Goal: Transaction & Acquisition: Book appointment/travel/reservation

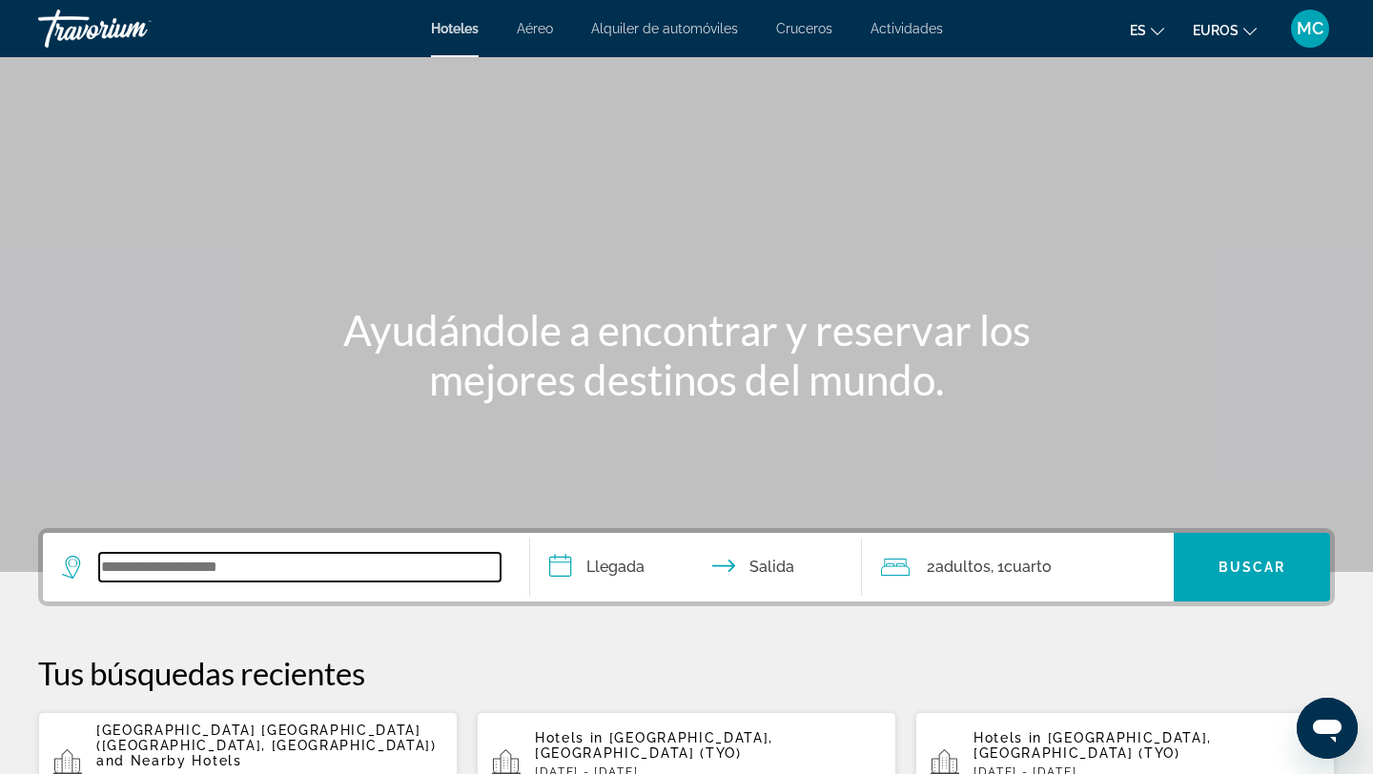
click at [178, 565] on input "Widget de búsqueda" at bounding box center [299, 567] width 401 height 29
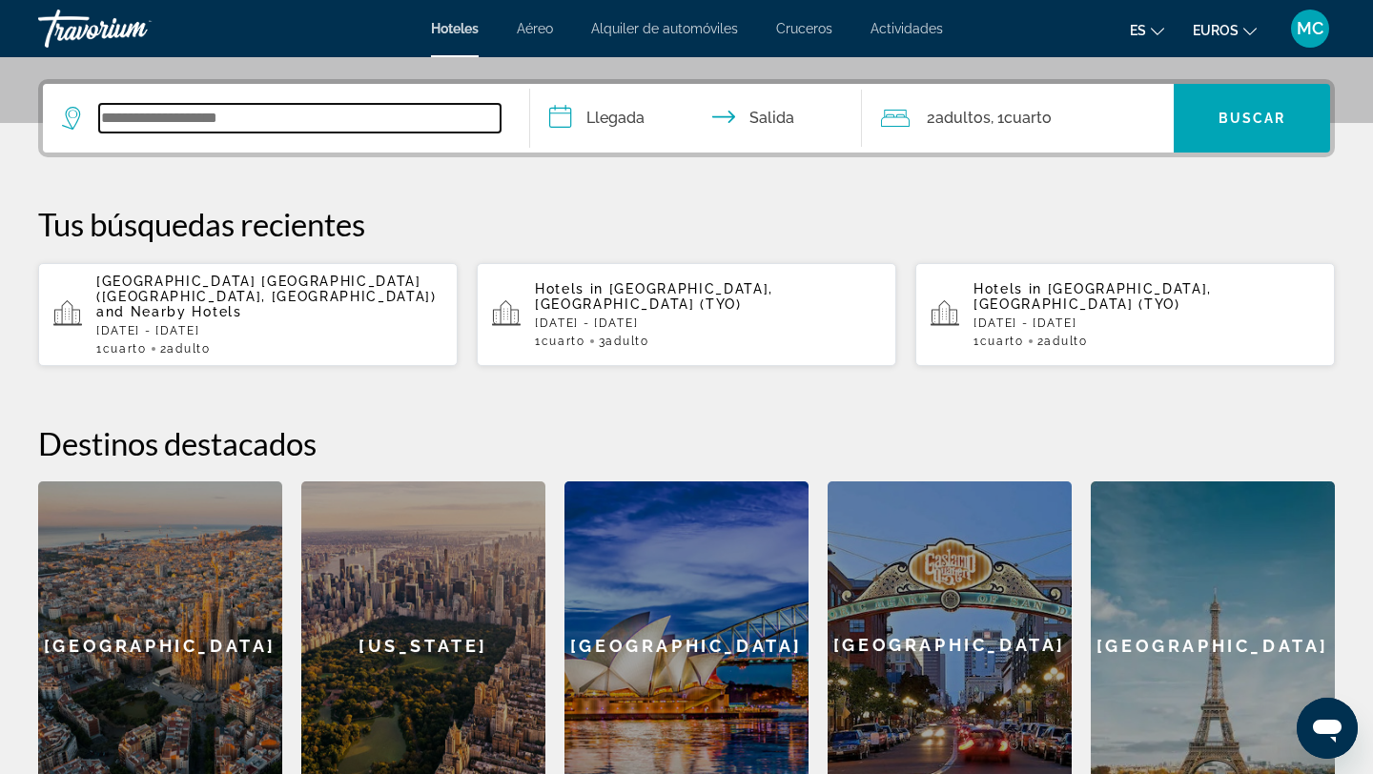
scroll to position [466, 0]
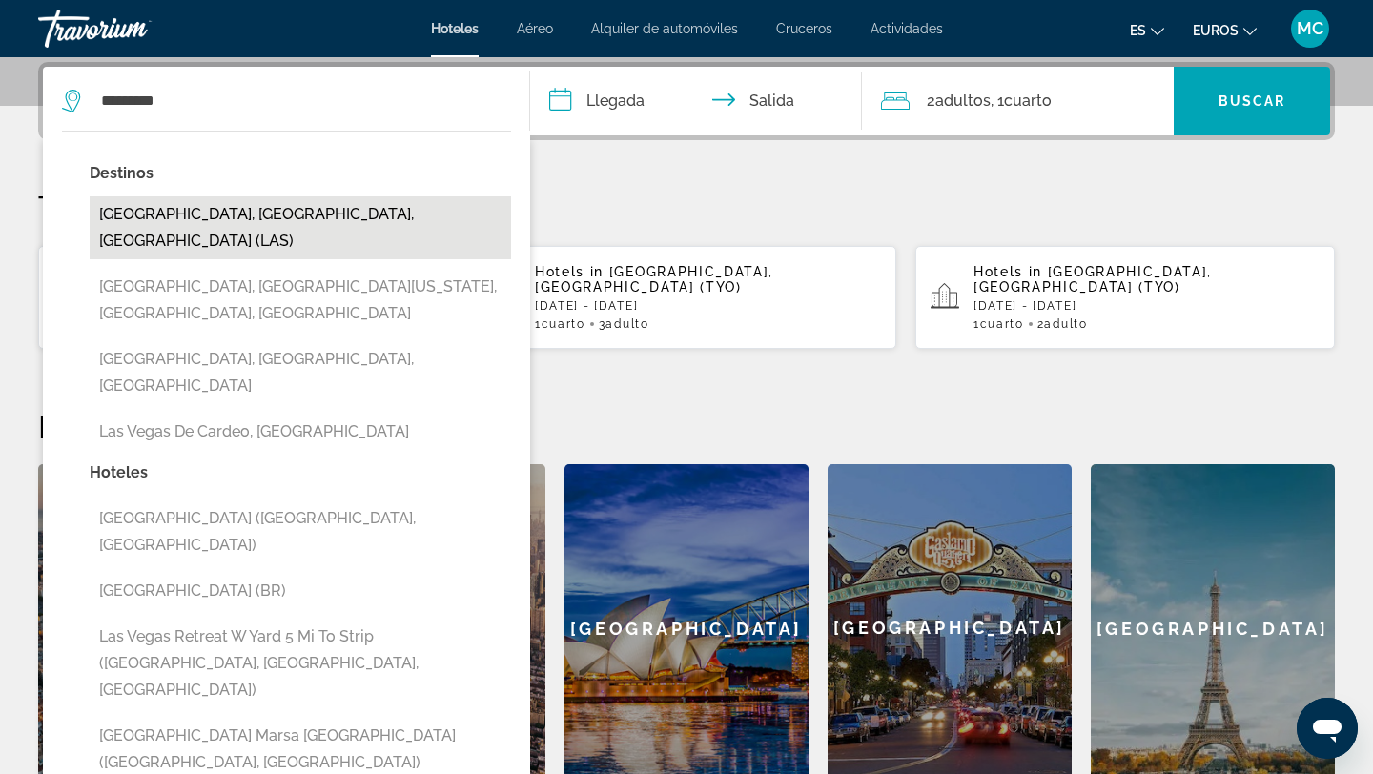
click at [190, 202] on button "[GEOGRAPHIC_DATA], [GEOGRAPHIC_DATA], [GEOGRAPHIC_DATA] (LAS)" at bounding box center [300, 227] width 421 height 63
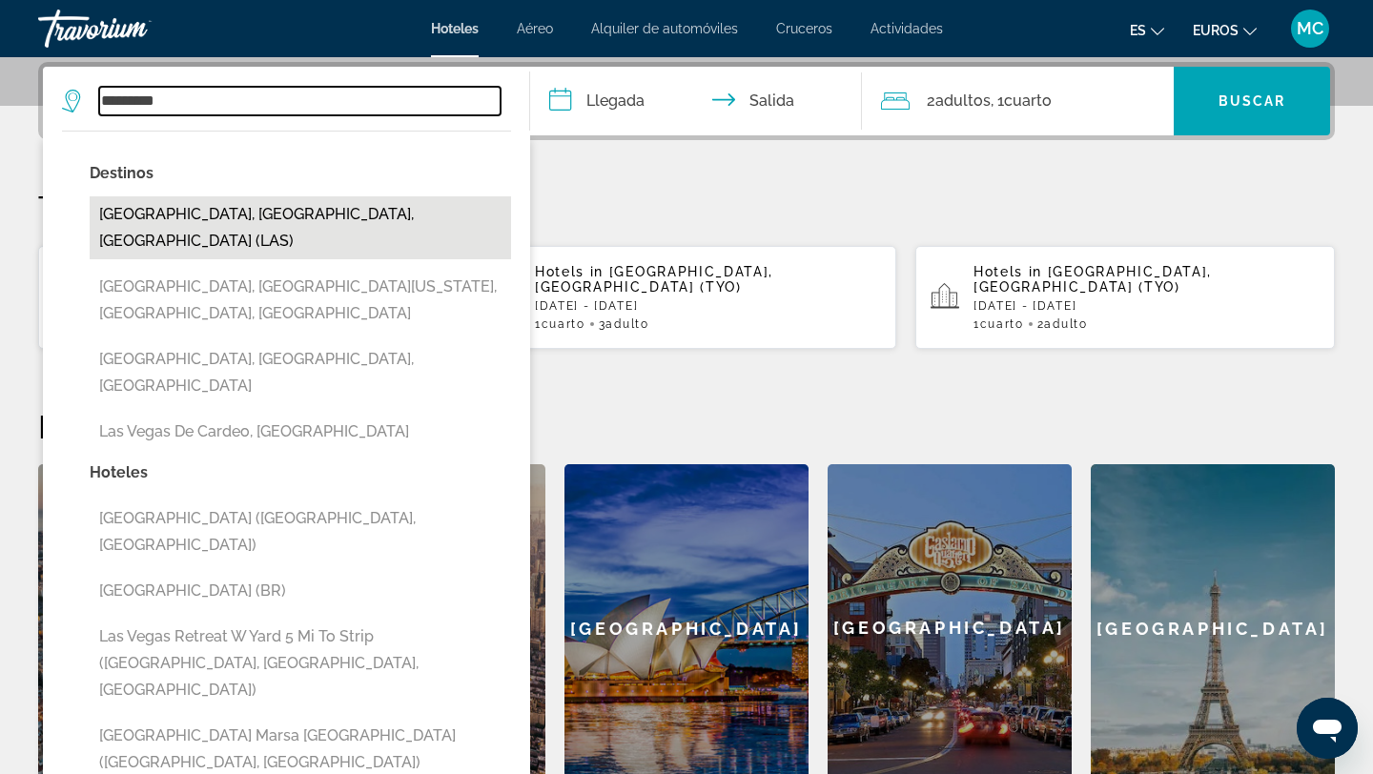
type input "**********"
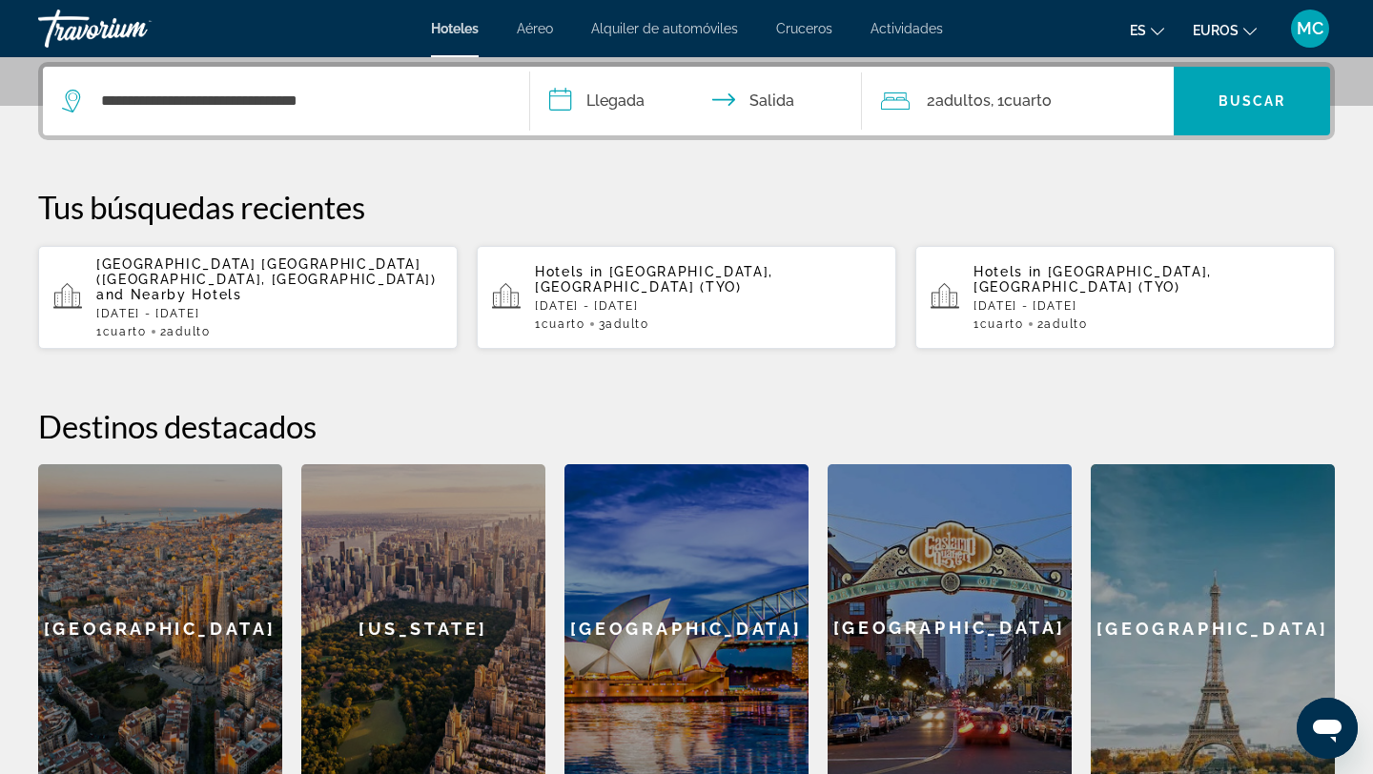
click at [598, 94] on input "**********" at bounding box center [699, 104] width 339 height 74
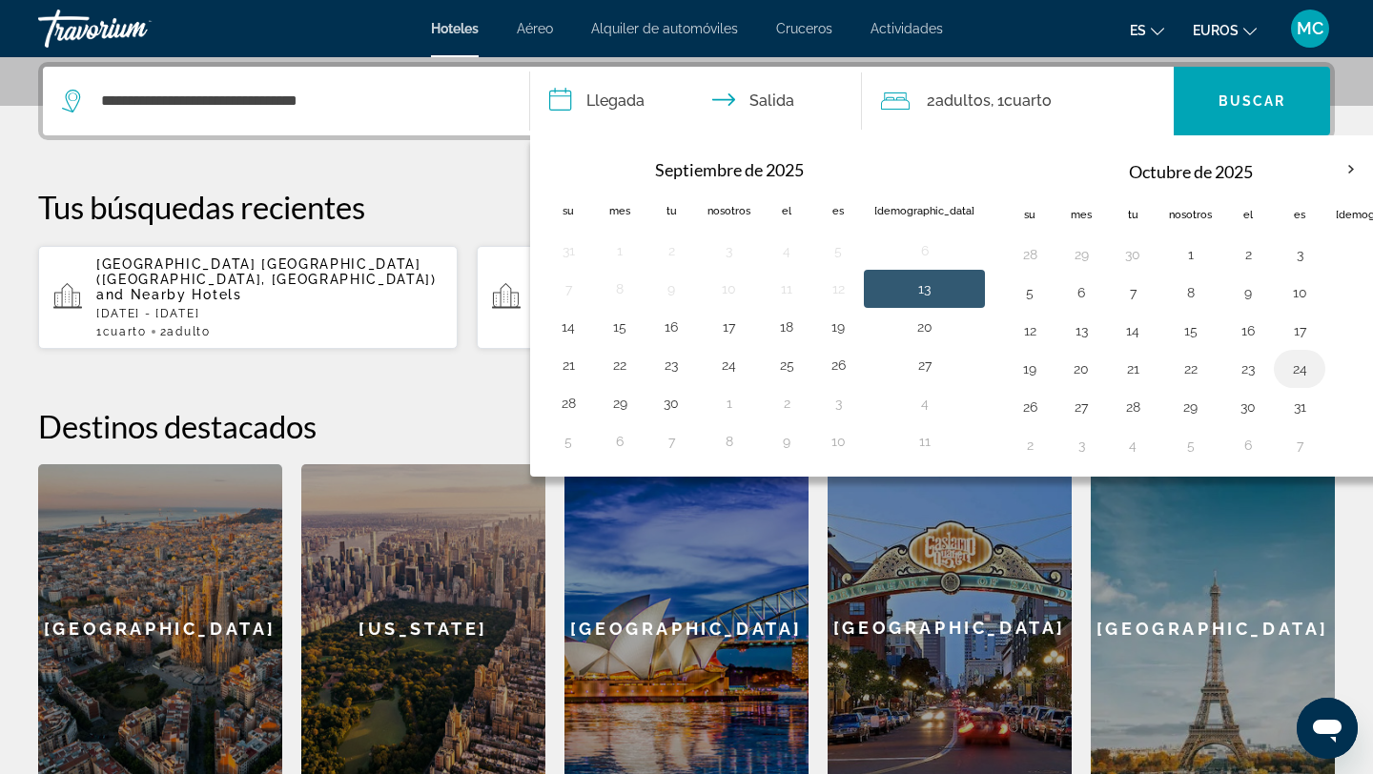
click at [1284, 362] on button "24" at bounding box center [1299, 369] width 31 height 27
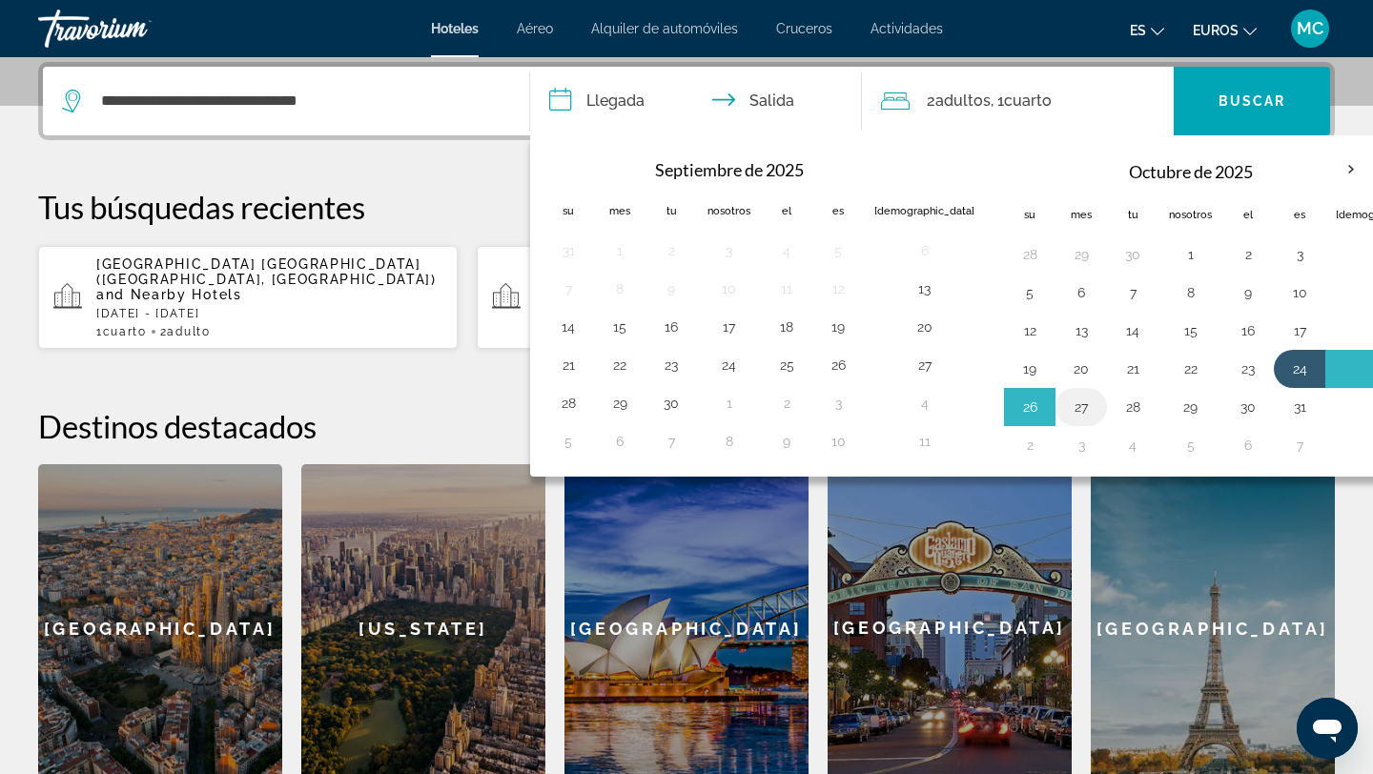
click at [1066, 400] on button "27" at bounding box center [1081, 407] width 31 height 27
type input "**********"
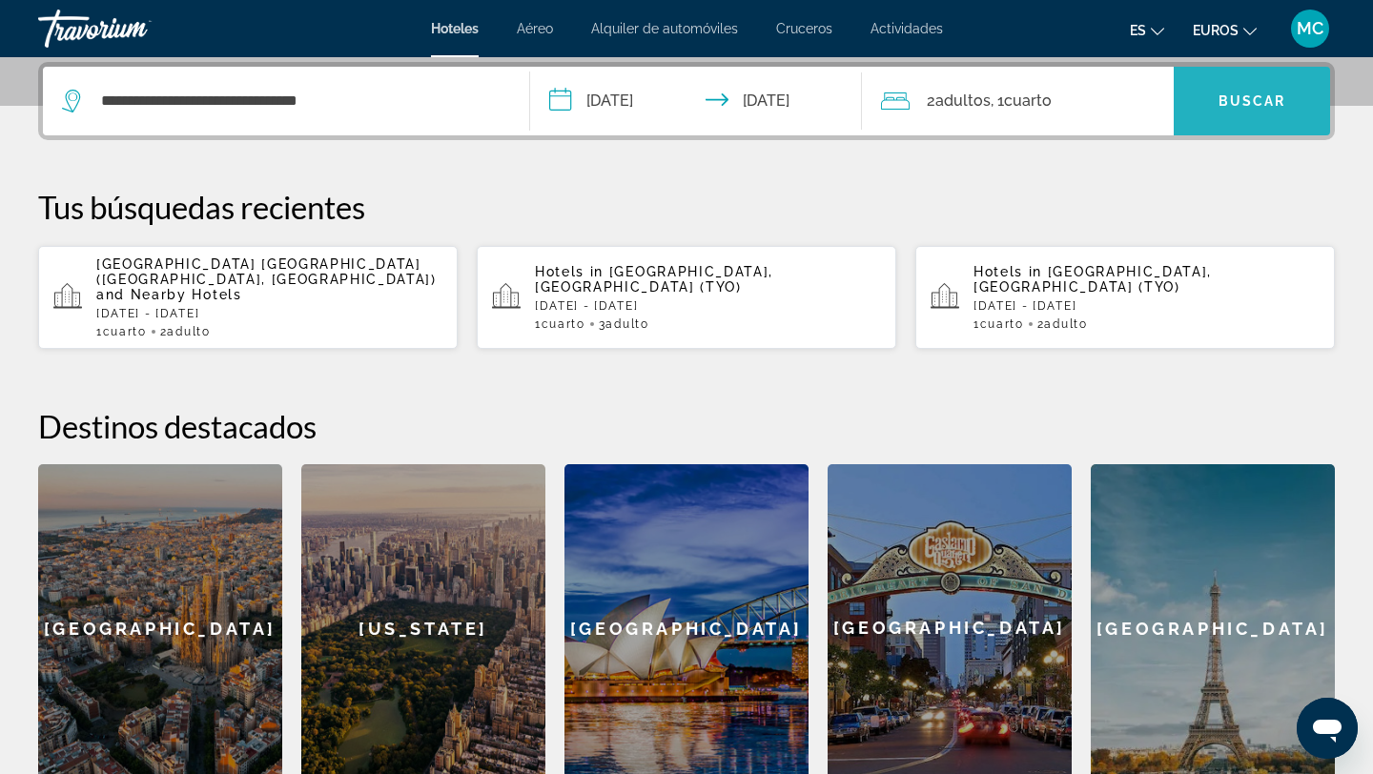
click at [1273, 102] on font "Buscar" at bounding box center [1252, 100] width 68 height 15
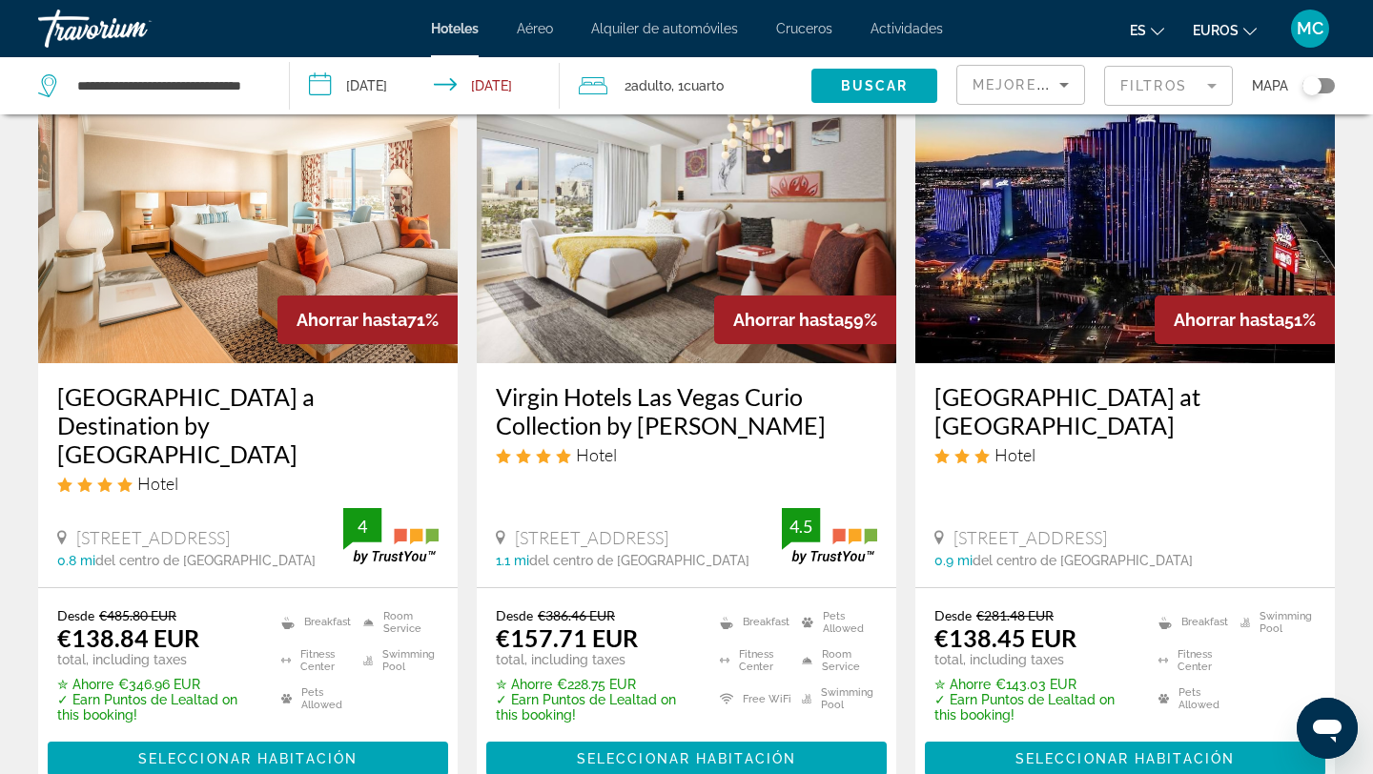
scroll to position [125, 0]
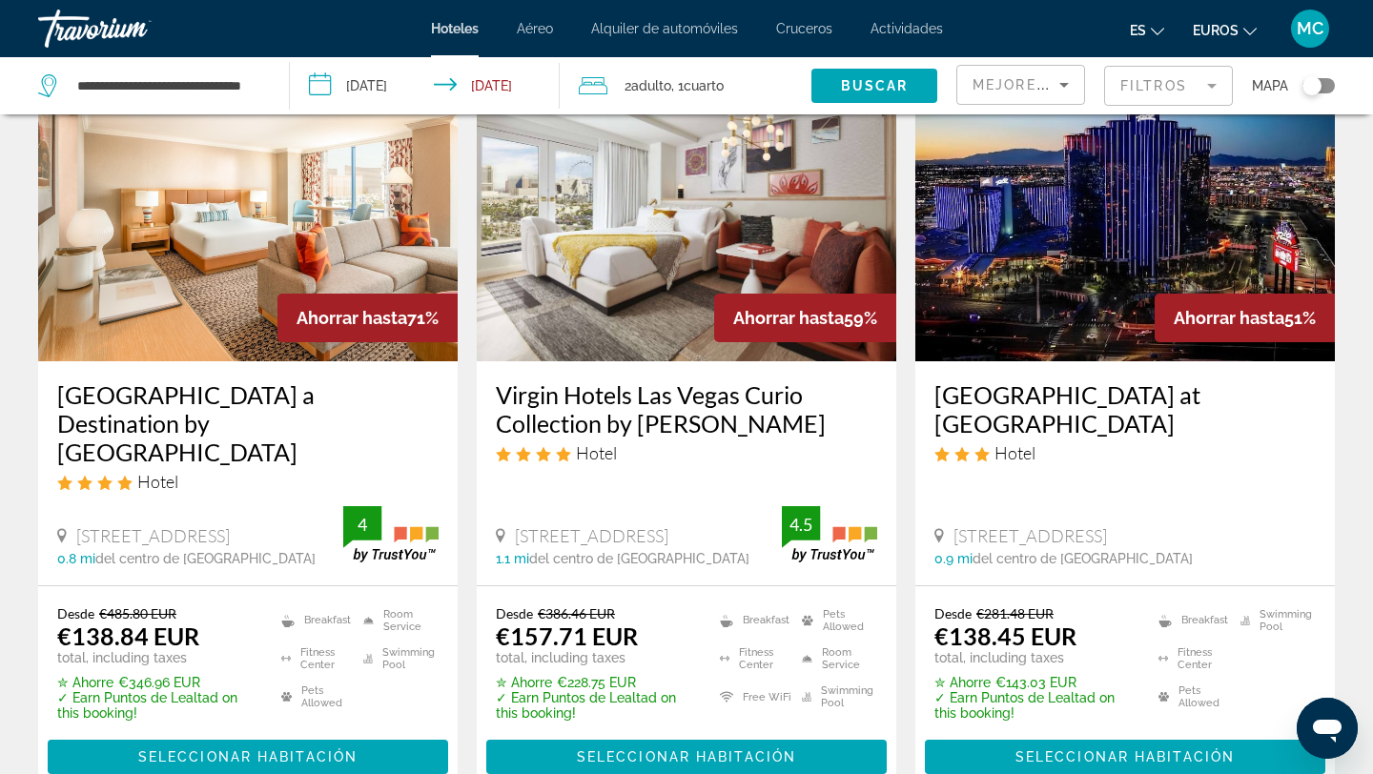
drag, startPoint x: 281, startPoint y: 315, endPoint x: 454, endPoint y: 323, distance: 172.7
click at [454, 323] on div "Ahorrar hasta 71%" at bounding box center [367, 318] width 180 height 49
drag, startPoint x: 726, startPoint y: 317, endPoint x: 874, endPoint y: 320, distance: 147.8
click at [874, 320] on div "Ahorrar hasta 59%" at bounding box center [805, 318] width 182 height 49
drag, startPoint x: 1169, startPoint y: 316, endPoint x: 1331, endPoint y: 318, distance: 162.0
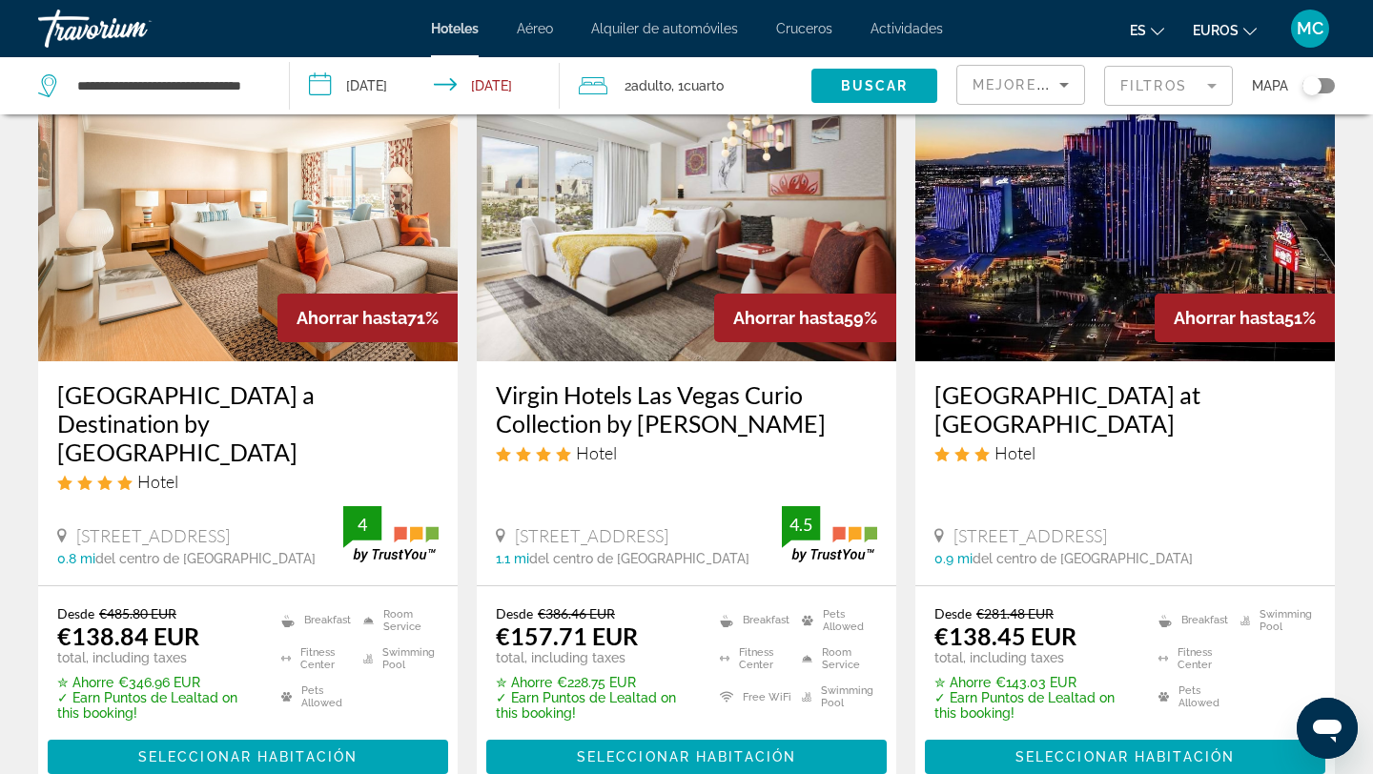
click at [1332, 318] on div "Ahorrar hasta 51%" at bounding box center [1244, 318] width 180 height 49
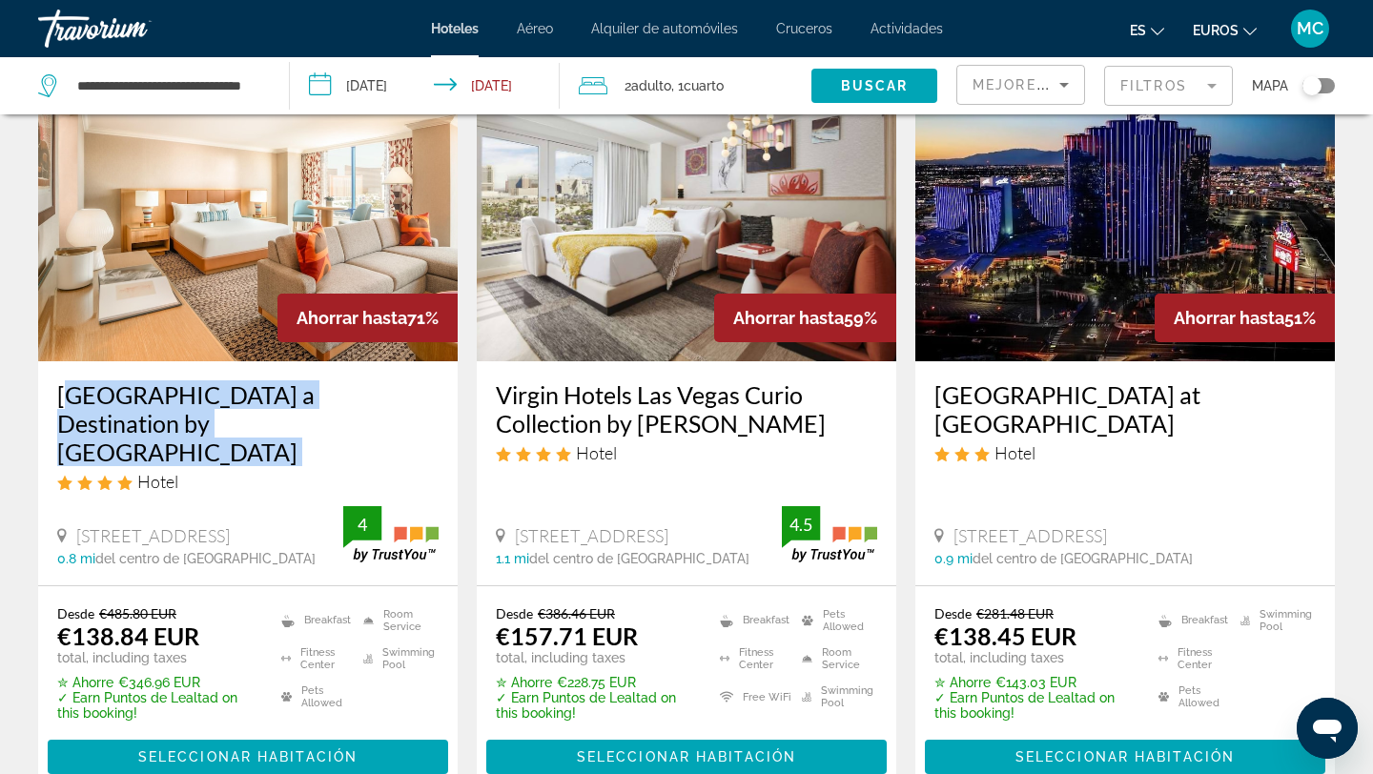
drag, startPoint x: 38, startPoint y: 389, endPoint x: 218, endPoint y: 438, distance: 186.6
click at [218, 438] on div "[GEOGRAPHIC_DATA] a Destination by [GEOGRAPHIC_DATA] Hotel [STREET_ADDRESS] 0.8…" at bounding box center [247, 473] width 419 height 224
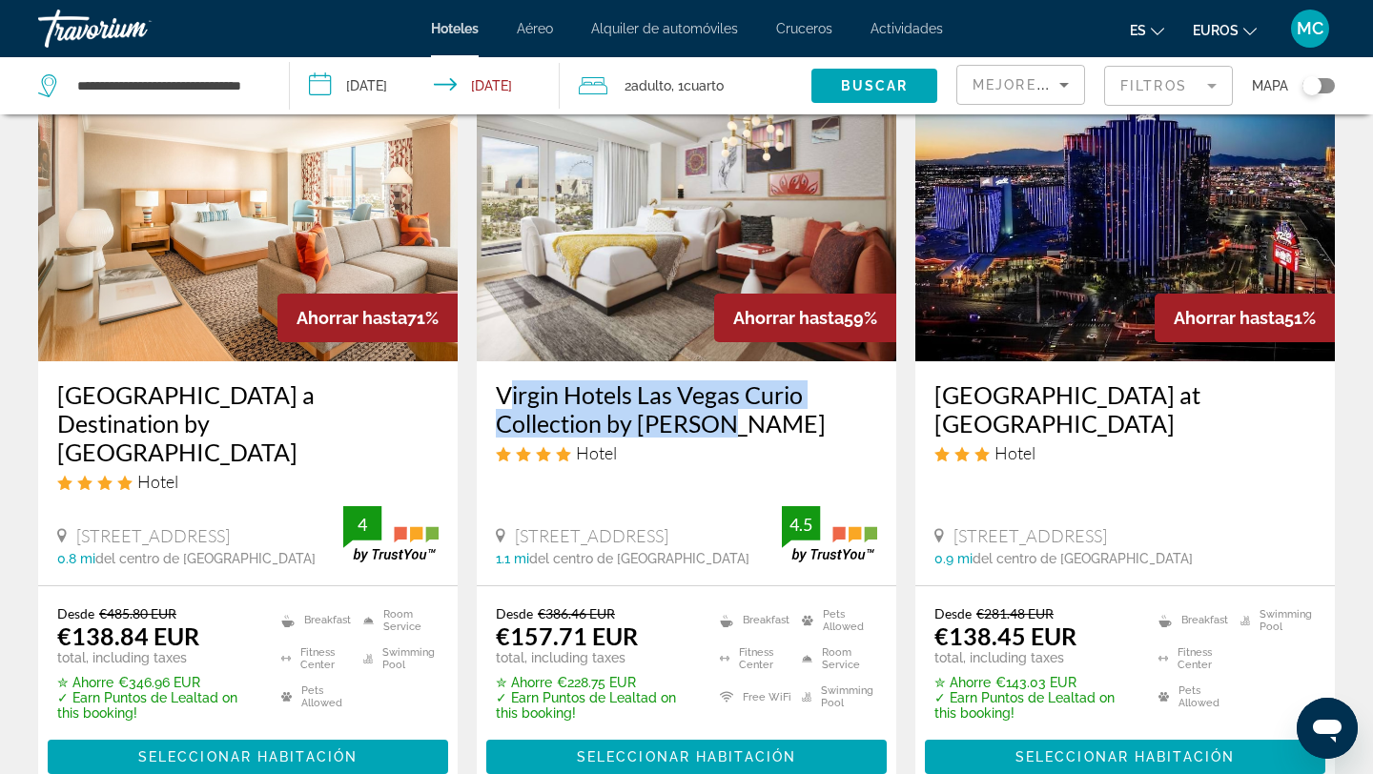
drag, startPoint x: 486, startPoint y: 386, endPoint x: 762, endPoint y: 429, distance: 278.8
click at [762, 429] on div "Virgin Hotels Las Vegas Curio Collection by [PERSON_NAME] Hotel [STREET_ADDRESS…" at bounding box center [686, 473] width 419 height 224
drag, startPoint x: 924, startPoint y: 387, endPoint x: 1081, endPoint y: 434, distance: 164.1
click at [1082, 434] on div "[GEOGRAPHIC_DATA] at [GEOGRAPHIC_DATA] Hotel [STREET_ADDRESS] 0.9 mi del centro…" at bounding box center [1124, 473] width 419 height 224
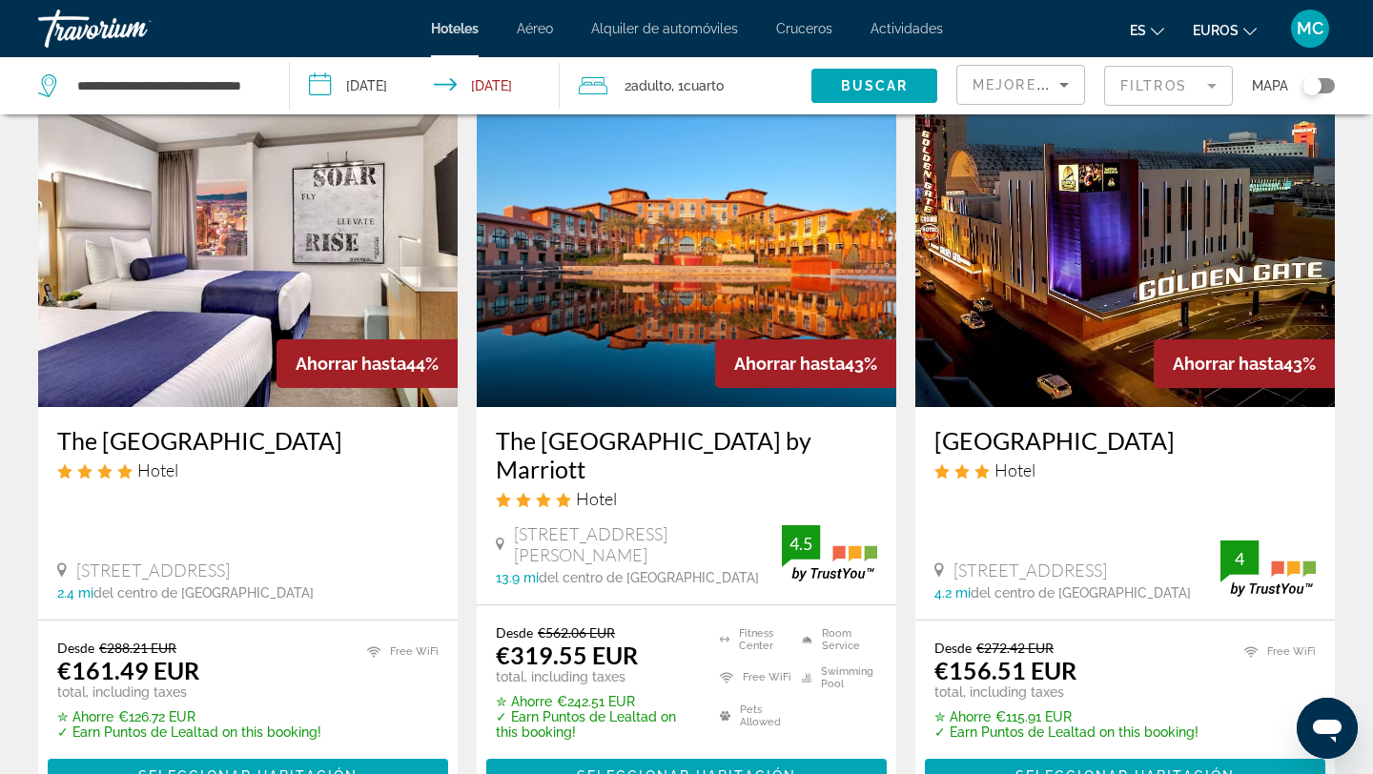
scroll to position [858, 0]
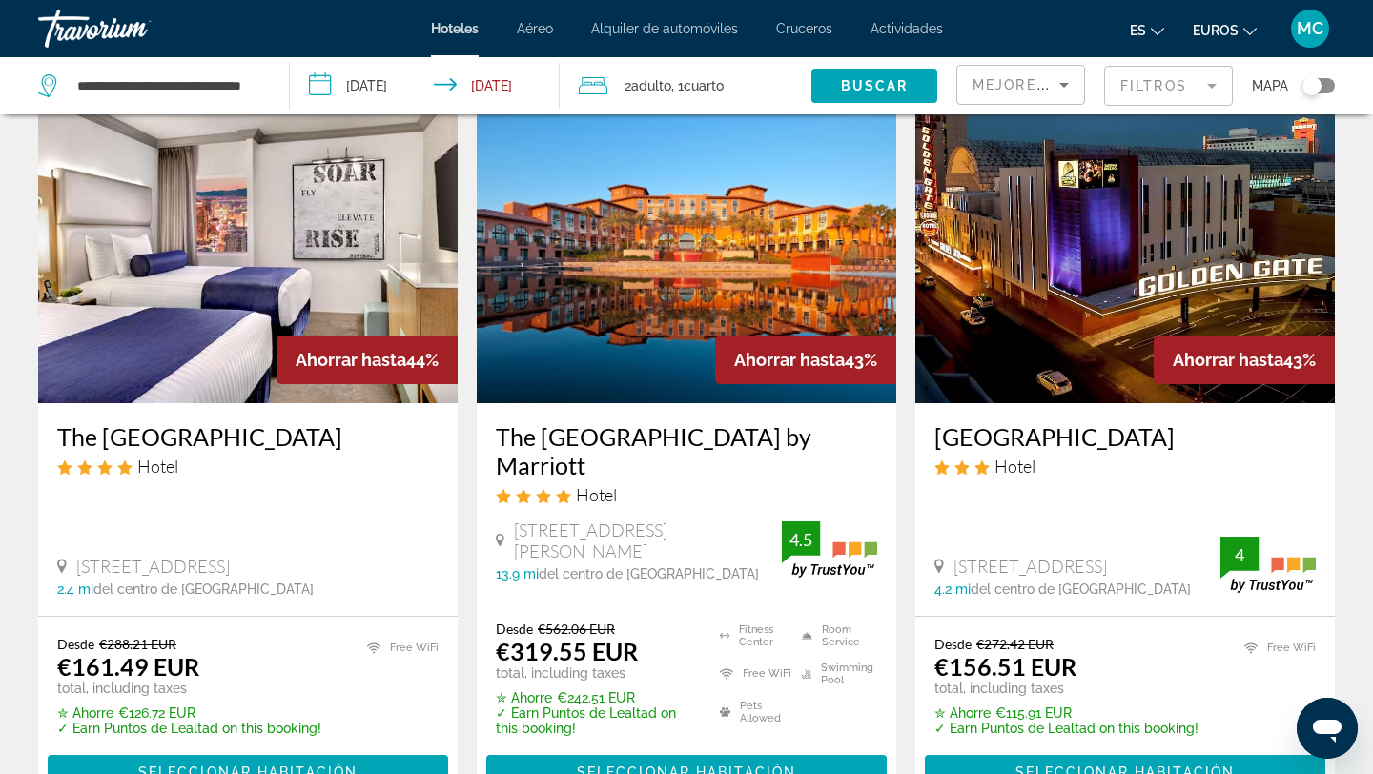
drag, startPoint x: 56, startPoint y: 408, endPoint x: 437, endPoint y: 398, distance: 380.4
click at [437, 422] on h3 "The [GEOGRAPHIC_DATA]" at bounding box center [247, 436] width 381 height 29
